Goal: Book appointment/travel/reservation

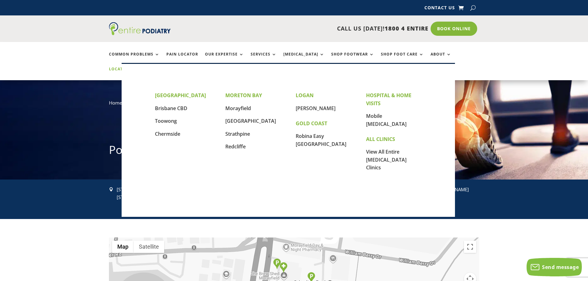
click at [140, 67] on link "Locations" at bounding box center [124, 73] width 31 height 13
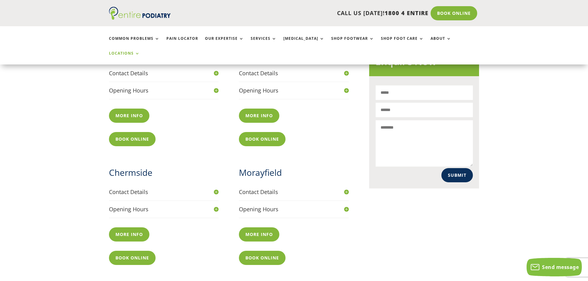
scroll to position [272, 0]
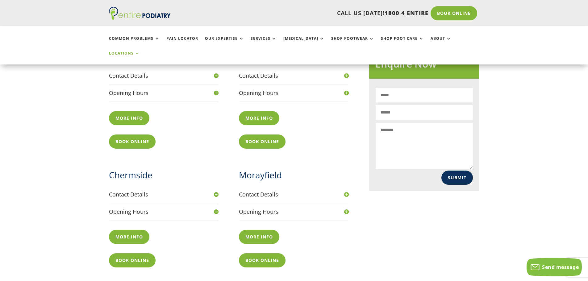
click at [344, 208] on h4 "Opening Hours" at bounding box center [294, 212] width 110 height 8
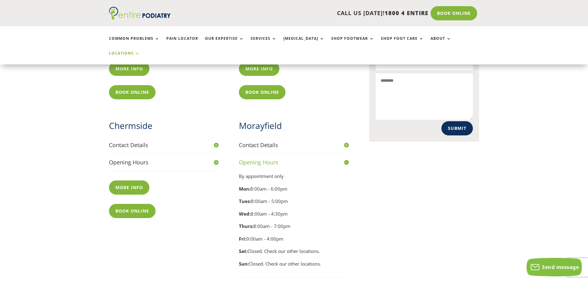
scroll to position [371, 0]
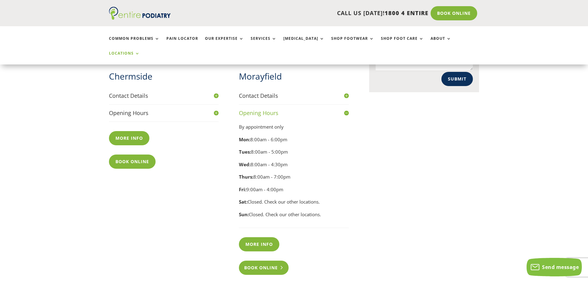
click at [268, 261] on link "Book Online" at bounding box center [264, 268] width 50 height 14
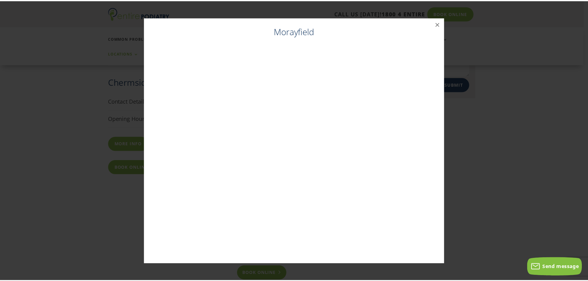
scroll to position [365, 0]
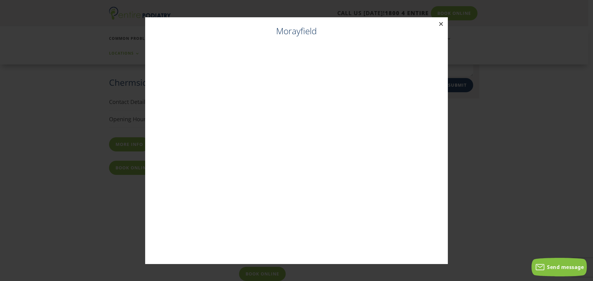
click at [441, 23] on button "×" at bounding box center [441, 24] width 14 height 14
